Goal: Task Accomplishment & Management: Use online tool/utility

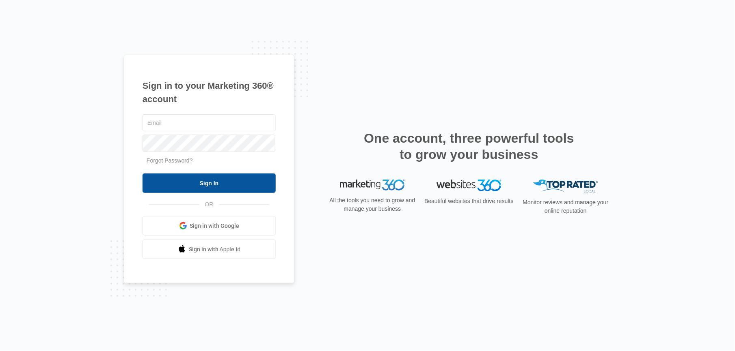
type input "[PERSON_NAME][EMAIL_ADDRESS][DOMAIN_NAME]"
click at [243, 177] on input "Sign In" at bounding box center [208, 183] width 133 height 19
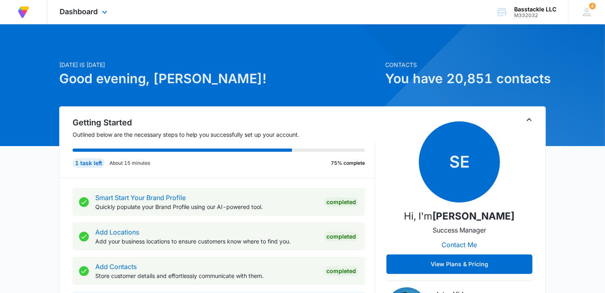
click at [87, 16] on div "Dashboard Apps Reputation Forms CRM Email Social Payments POS Content Ads Intel…" at bounding box center [84, 12] width 74 height 24
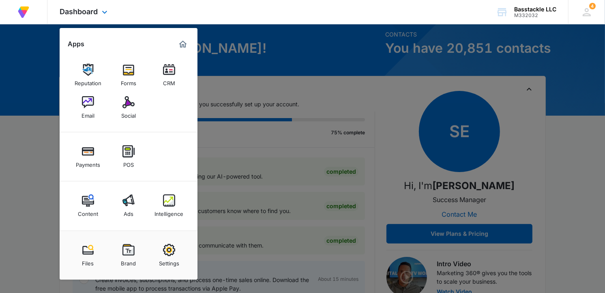
scroll to position [45, 0]
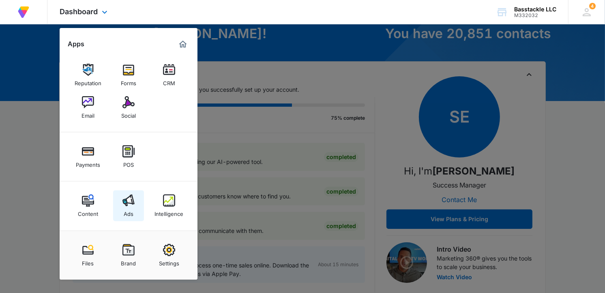
click at [129, 195] on img at bounding box center [129, 200] width 12 height 12
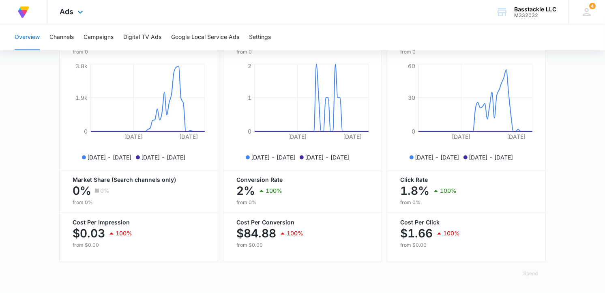
scroll to position [372, 0]
